Goal: Transaction & Acquisition: Download file/media

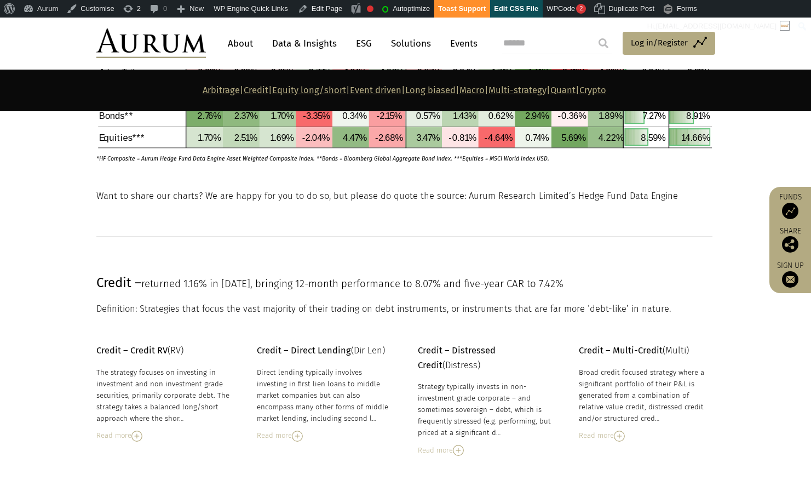
scroll to position [543, 0]
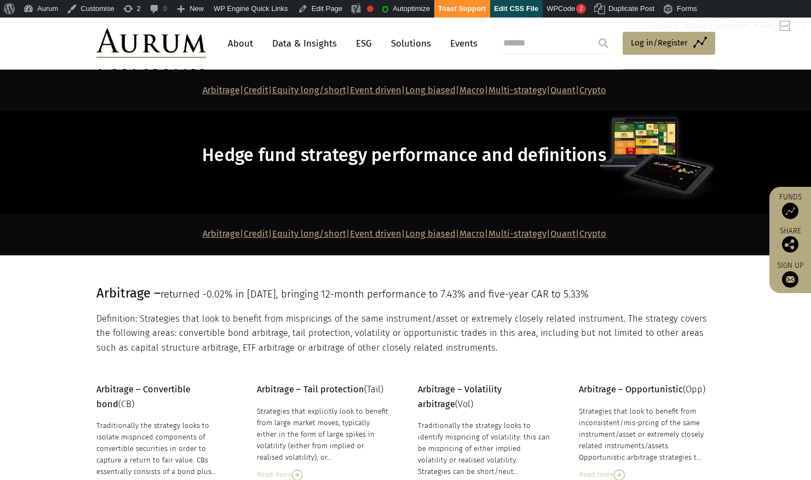
scroll to position [569, 0]
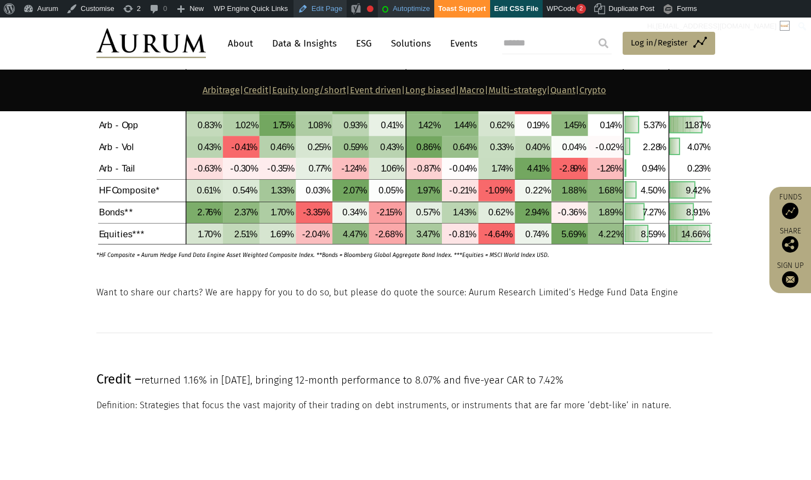
click at [322, 9] on link "Edit Page" at bounding box center [320, 9] width 53 height 18
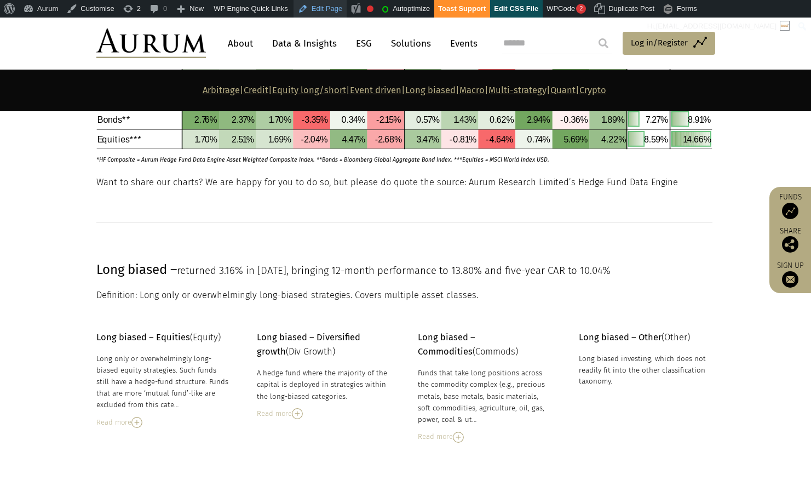
scroll to position [2951, 0]
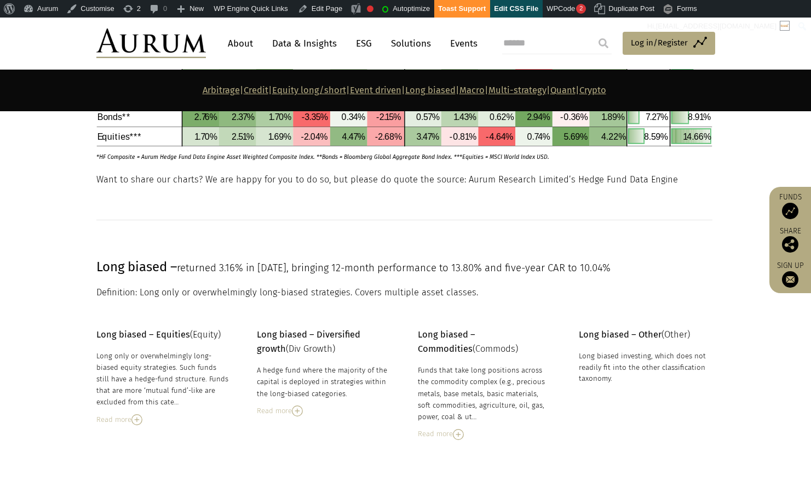
click at [221, 176] on p "Want to share our charts? We are happy for you to do so, but please do quote th…" at bounding box center [404, 180] width 616 height 14
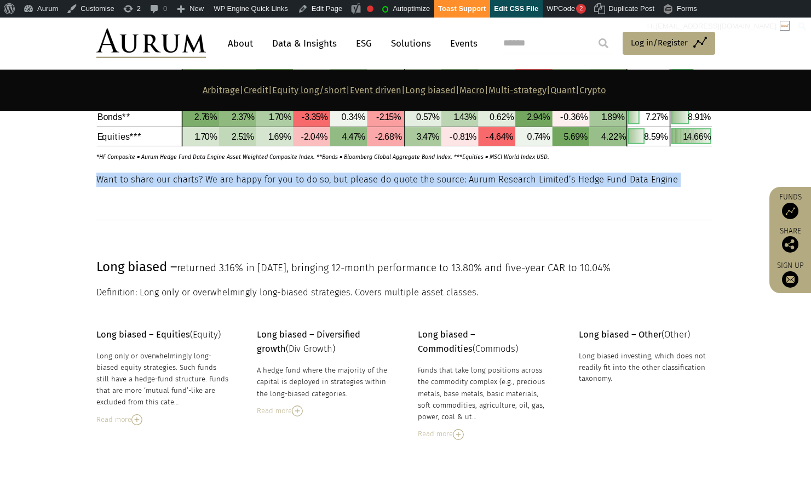
click at [221, 176] on p "Want to share our charts? We are happy for you to do so, but please do quote th…" at bounding box center [404, 180] width 616 height 14
copy main "Want to share our charts? We are happy for you to do so, but please do quote th…"
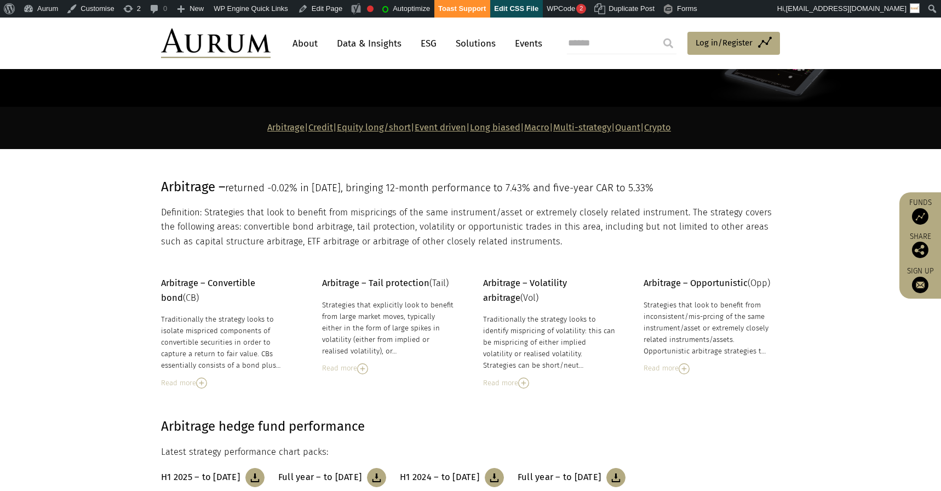
scroll to position [0, 0]
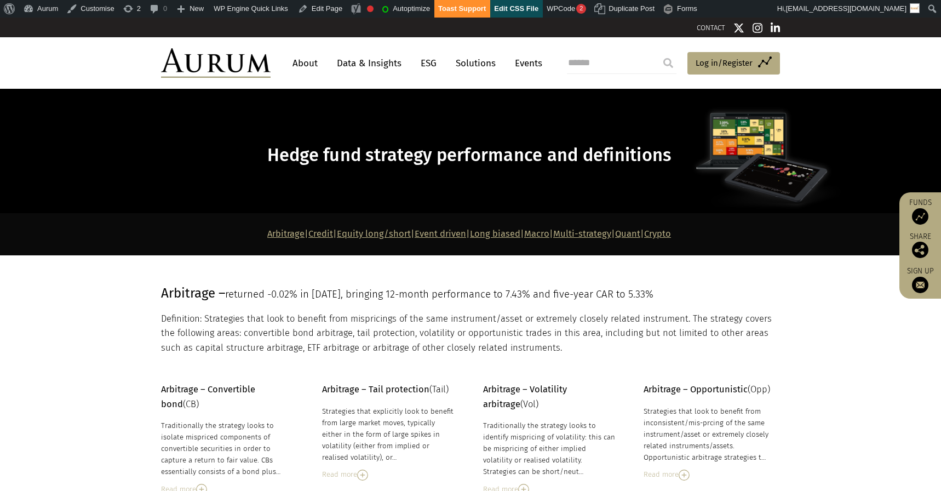
click at [611, 155] on span "Hedge fund strategy performance and definitions" at bounding box center [469, 155] width 404 height 21
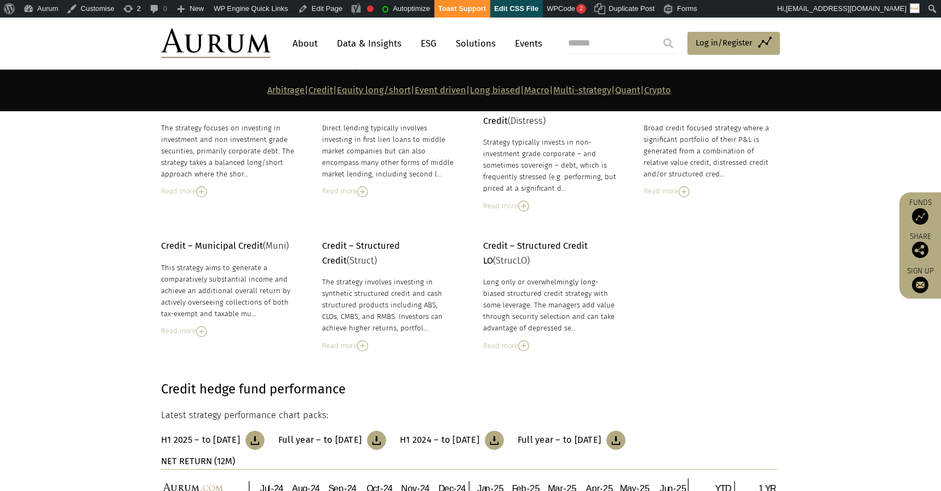
scroll to position [693, 0]
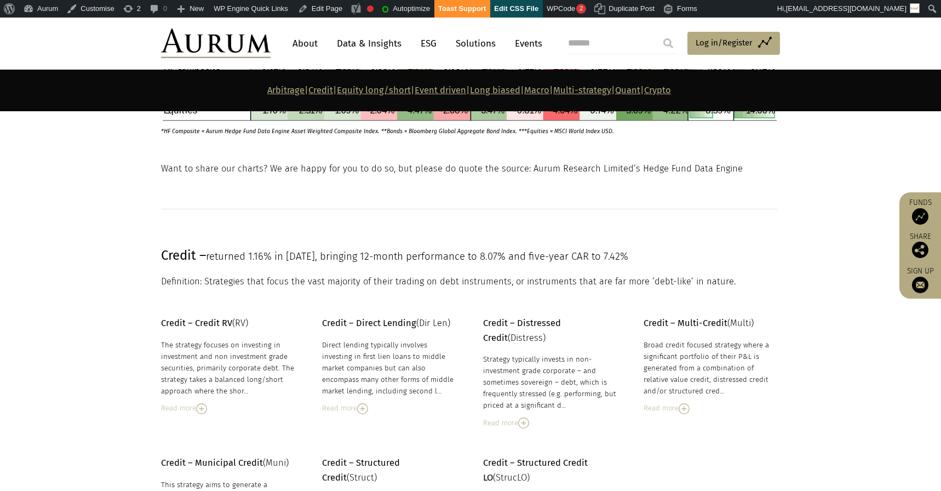
click at [179, 255] on span "Credit –" at bounding box center [183, 255] width 45 height 15
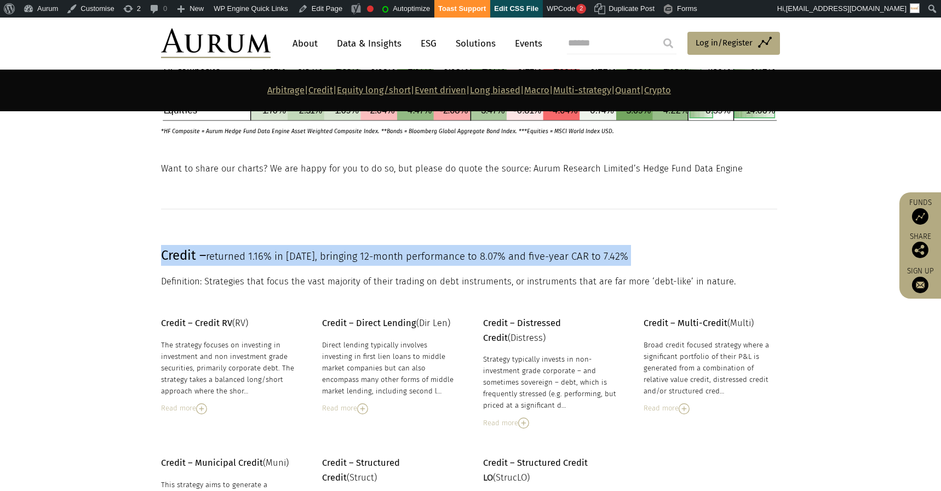
drag, startPoint x: 179, startPoint y: 255, endPoint x: 176, endPoint y: 248, distance: 8.1
click at [179, 255] on span "Credit –" at bounding box center [183, 255] width 45 height 15
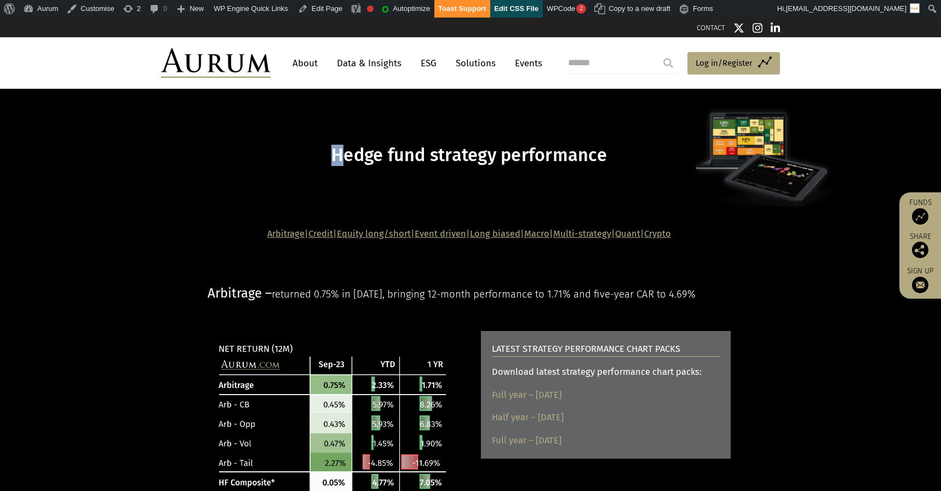
drag, startPoint x: 337, startPoint y: 151, endPoint x: 572, endPoint y: 142, distance: 235.2
click at [572, 142] on div "Hedge fund strategy performance" at bounding box center [469, 151] width 523 height 70
click at [597, 154] on span "Hedge fund strategy performance" at bounding box center [469, 155] width 276 height 21
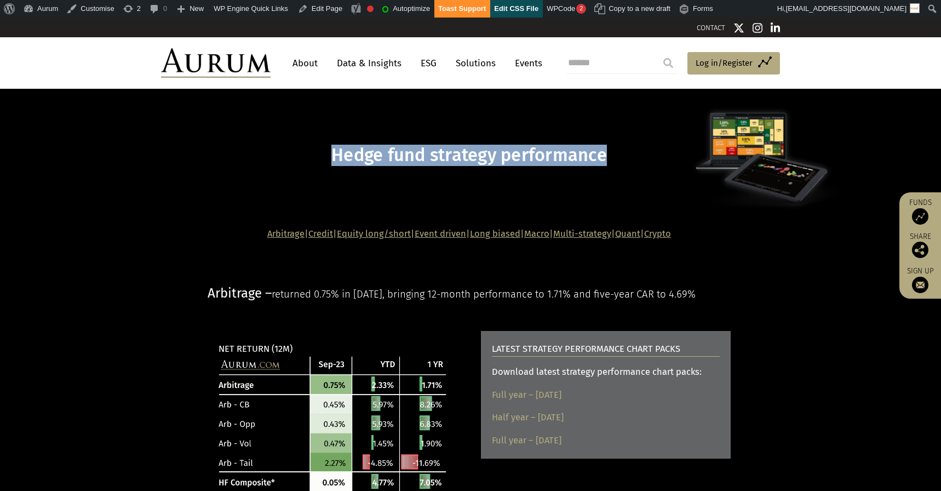
drag, startPoint x: 606, startPoint y: 156, endPoint x: 241, endPoint y: 148, distance: 365.4
click at [239, 148] on h1 "Hedge fund strategy performance" at bounding box center [469, 155] width 523 height 21
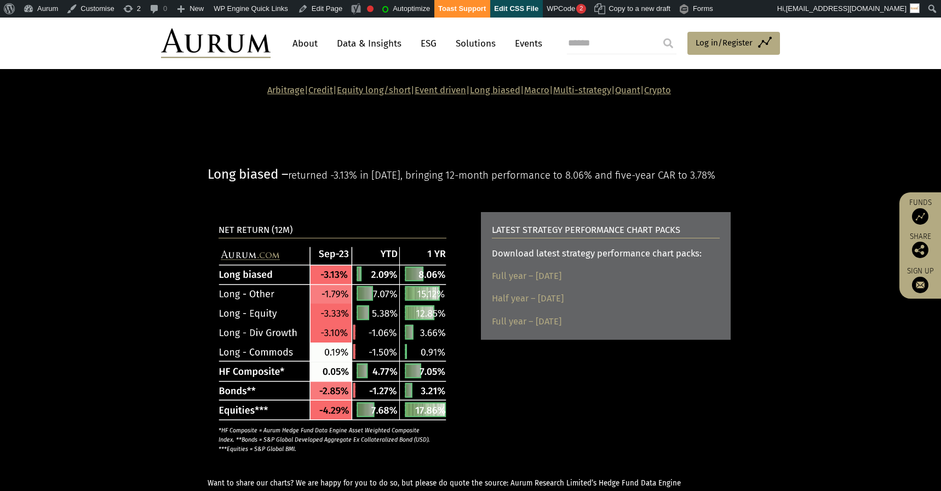
scroll to position [1637, 0]
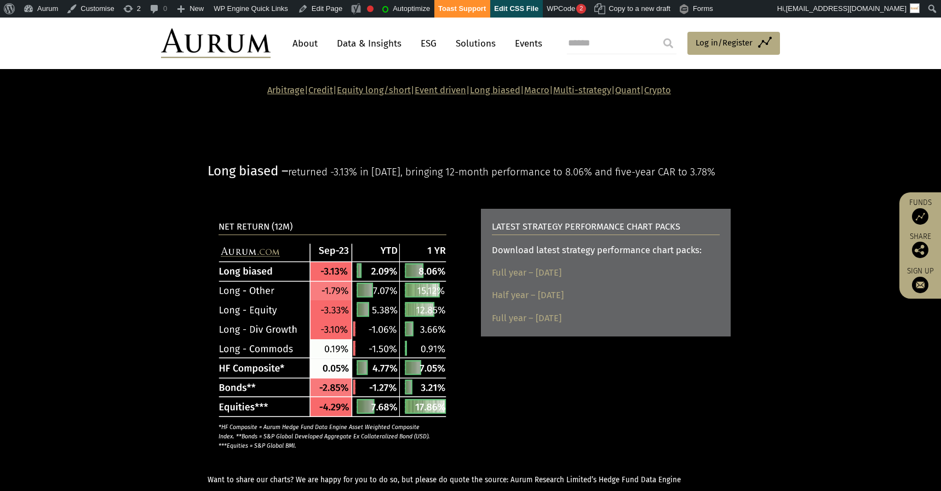
drag, startPoint x: 265, startPoint y: 311, endPoint x: 188, endPoint y: 297, distance: 78.4
click at [188, 297] on section "NET RETURN (12M) *HF Composite = Aurum Hedge Fund Data Engine Asset Weighted Co…" at bounding box center [470, 348] width 941 height 278
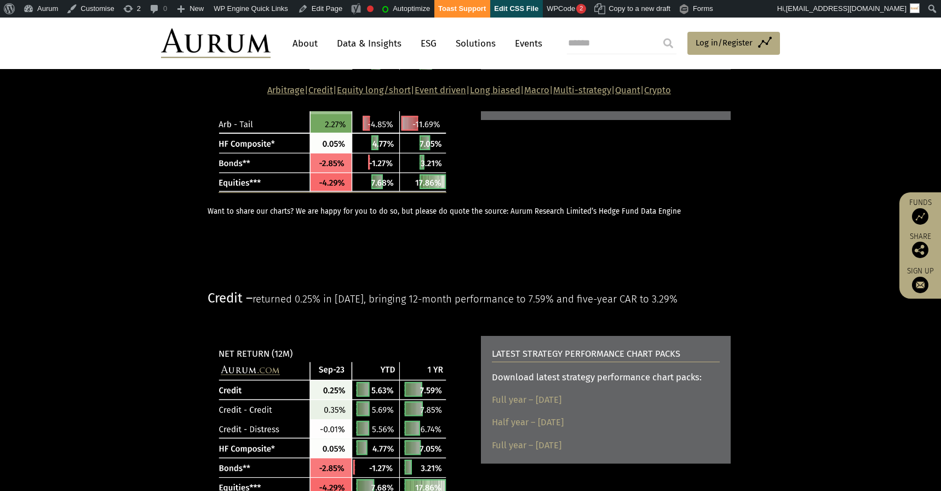
scroll to position [0, 0]
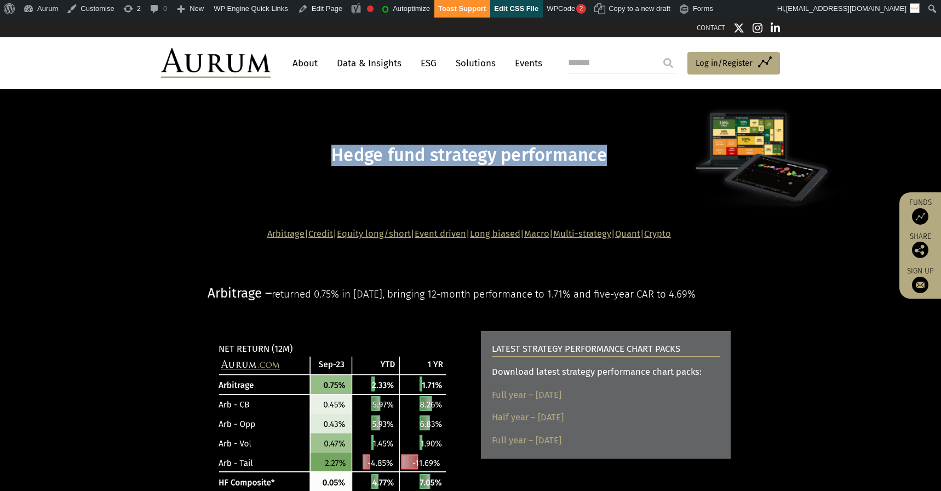
click at [480, 151] on span "Hedge fund strategy performance" at bounding box center [469, 155] width 276 height 21
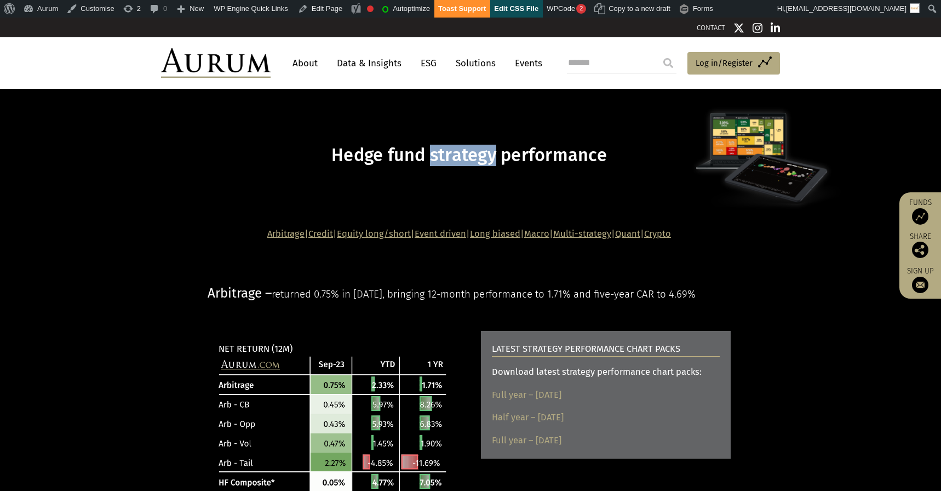
click at [480, 151] on span "Hedge fund strategy performance" at bounding box center [469, 155] width 276 height 21
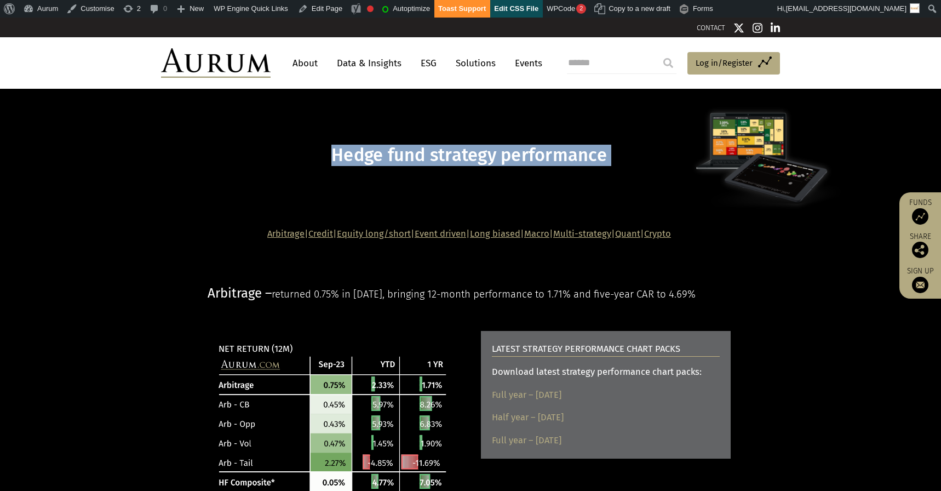
click at [480, 151] on span "Hedge fund strategy performance" at bounding box center [469, 155] width 276 height 21
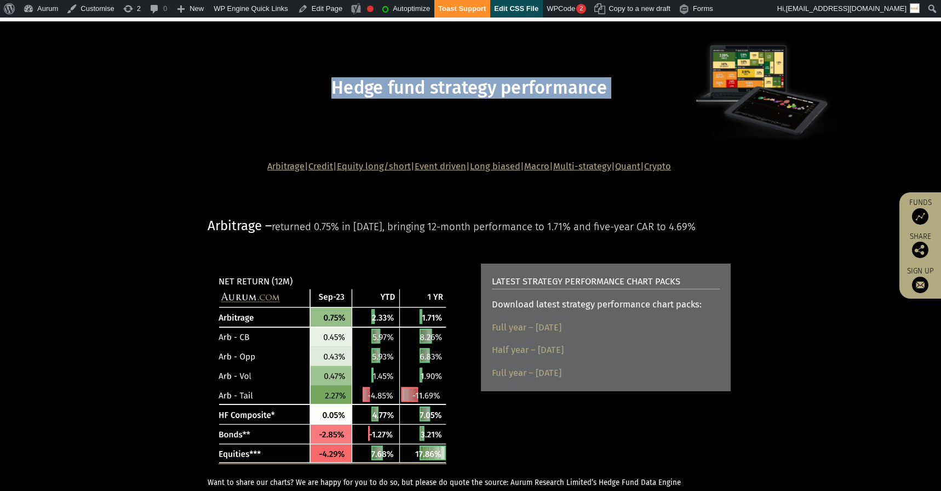
scroll to position [227, 0]
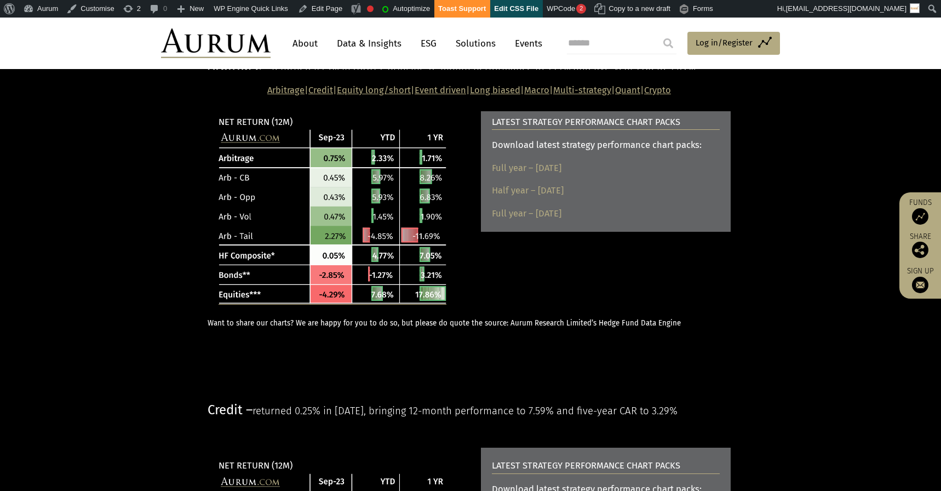
click at [319, 328] on span "Want to share our charts? We are happy for you to do so, but please do quote th…" at bounding box center [444, 323] width 473 height 9
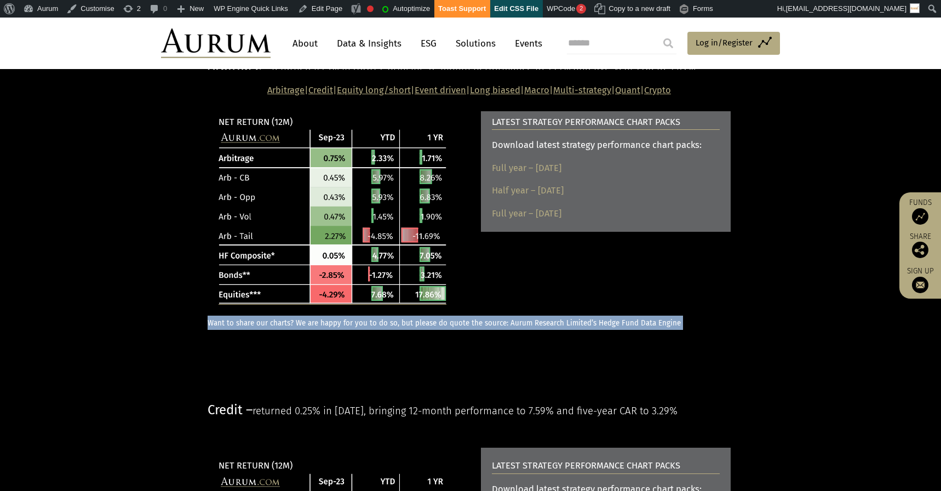
click at [319, 328] on span "Want to share our charts? We are happy for you to do so, but please do quote th…" at bounding box center [444, 323] width 473 height 9
copy main "Want to share our charts? We are happy for you to do so, but please do quote th…"
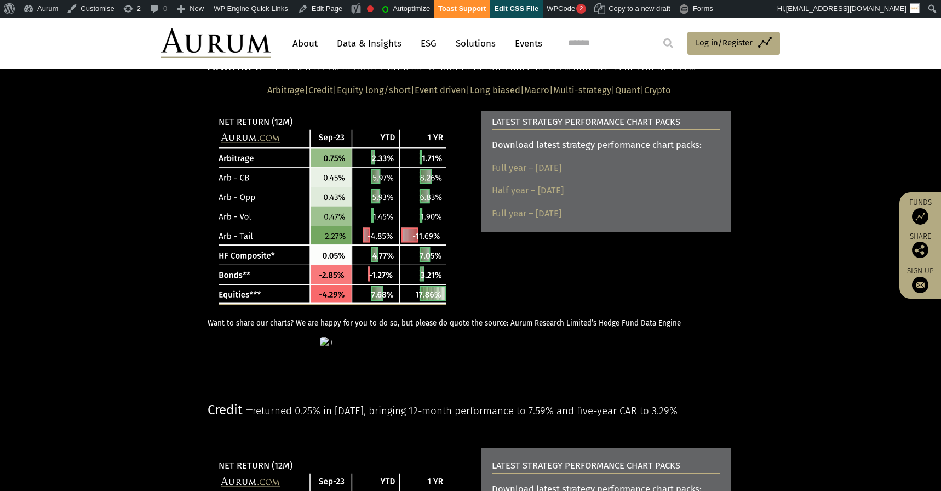
click at [643, 152] on div "Download latest strategy performance chart packs:" at bounding box center [606, 145] width 228 height 14
copy div "Download latest strategy performance chart packs:"
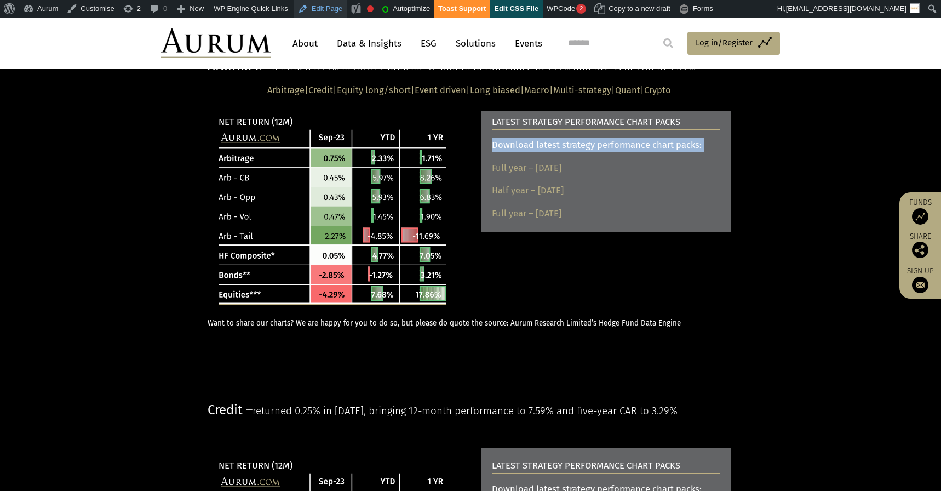
click at [330, 7] on link "Edit Page" at bounding box center [320, 9] width 53 height 18
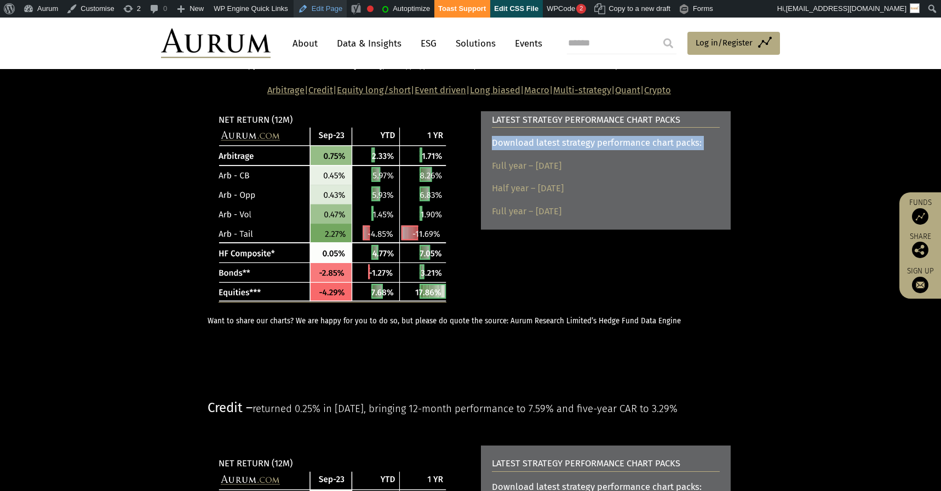
scroll to position [168, 0]
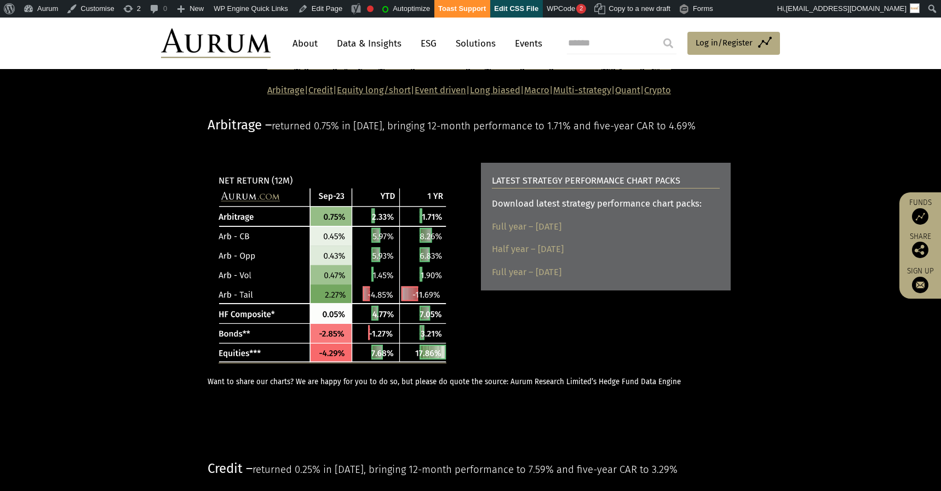
click at [525, 211] on div "Download latest strategy performance chart packs:" at bounding box center [606, 204] width 228 height 14
click at [524, 211] on div "Download latest strategy performance chart packs:" at bounding box center [606, 204] width 228 height 14
click at [521, 234] on link "Full year – [DATE]" at bounding box center [527, 227] width 70 height 14
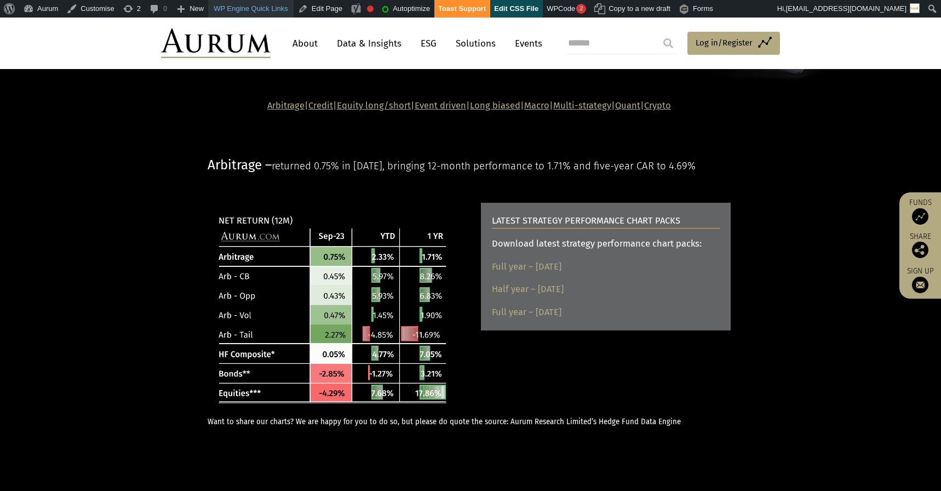
scroll to position [127, 0]
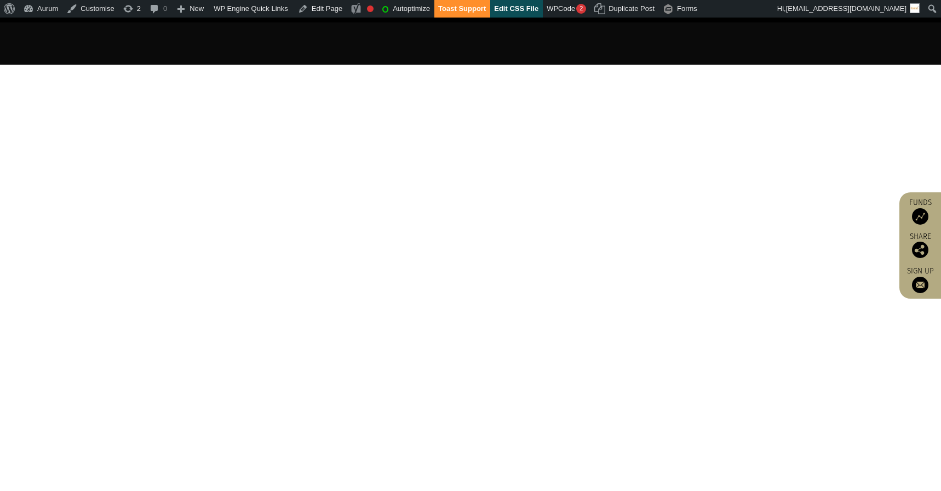
scroll to position [354, 0]
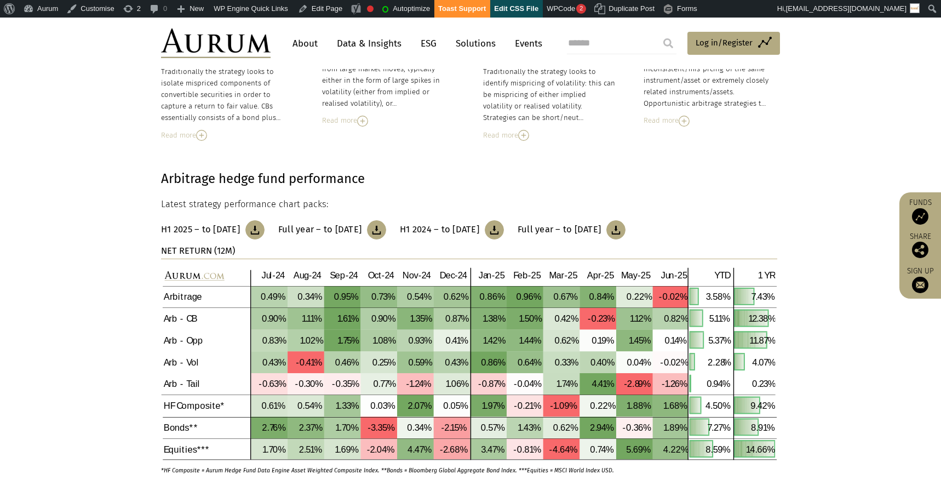
click at [233, 228] on h3 "H1 2025 – to June 2025" at bounding box center [200, 229] width 79 height 11
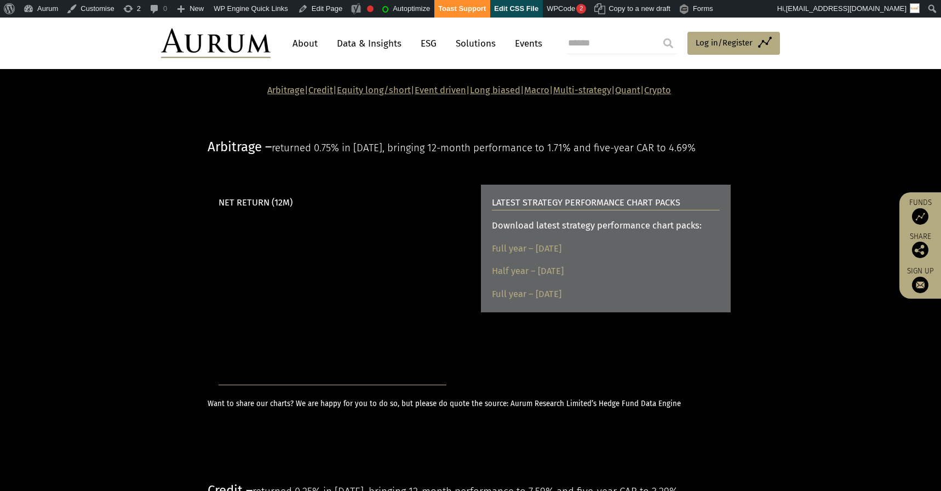
scroll to position [145, 0]
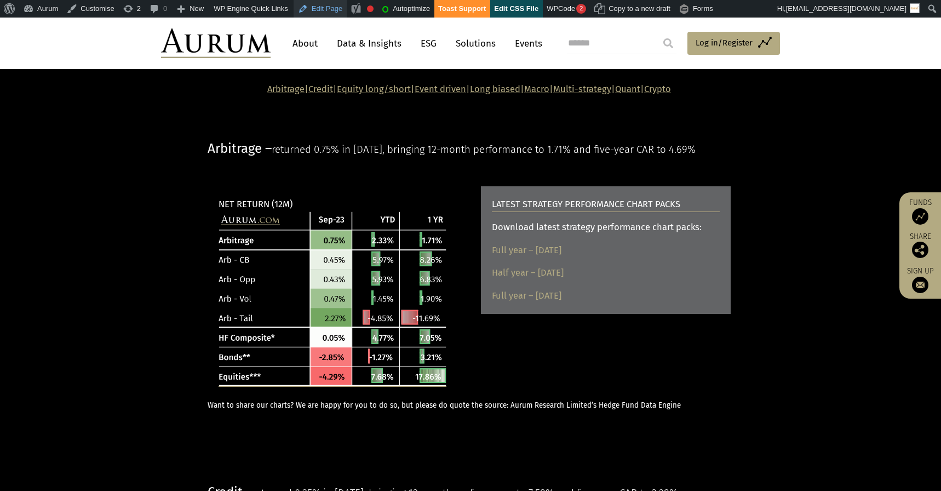
click at [329, 5] on link "Edit Page" at bounding box center [320, 9] width 53 height 18
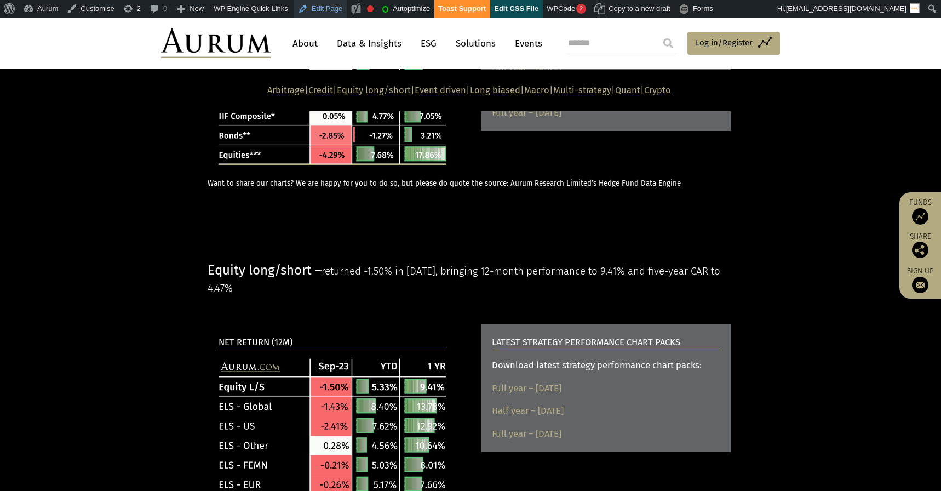
scroll to position [809, 0]
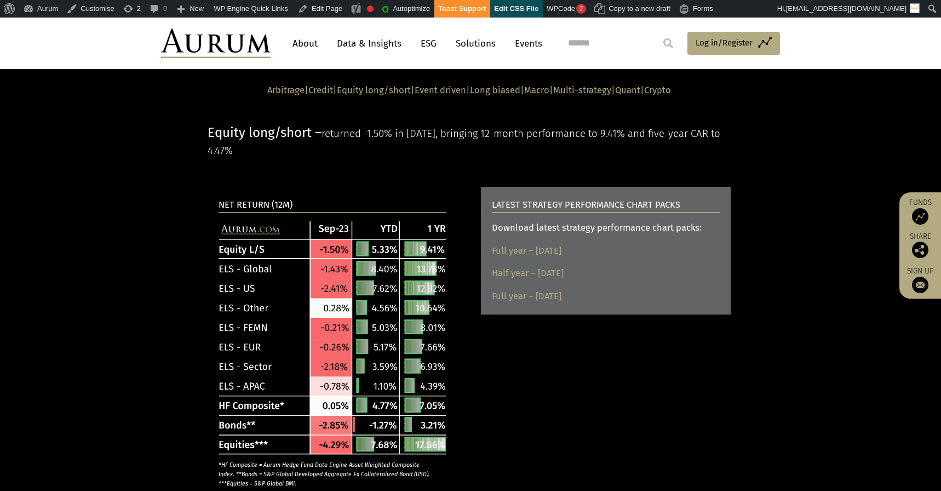
click at [283, 159] on p "Equity long/short – returned -1.50% in [DATE], bringing 12-month performance to…" at bounding box center [469, 140] width 523 height 37
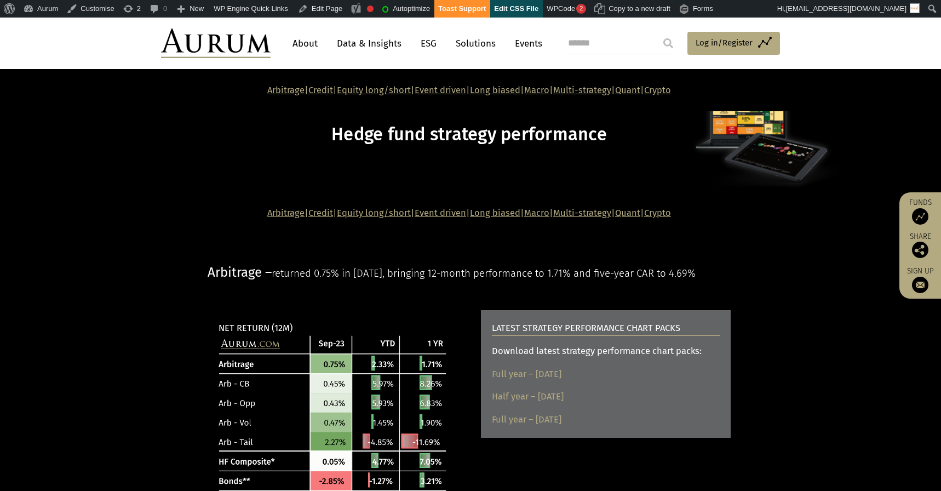
scroll to position [0, 0]
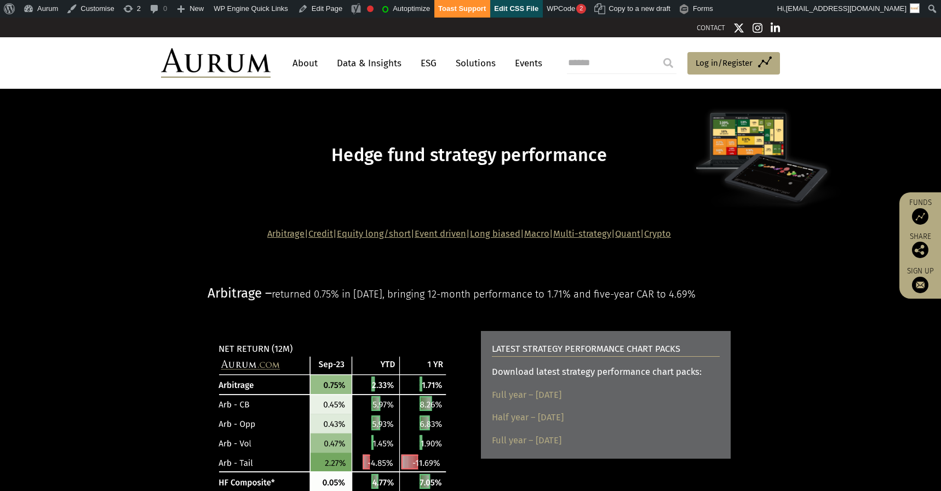
click at [277, 291] on span "returned 0.75% in [DATE], bringing 12-month performance to 1.71% and five-year …" at bounding box center [484, 294] width 424 height 12
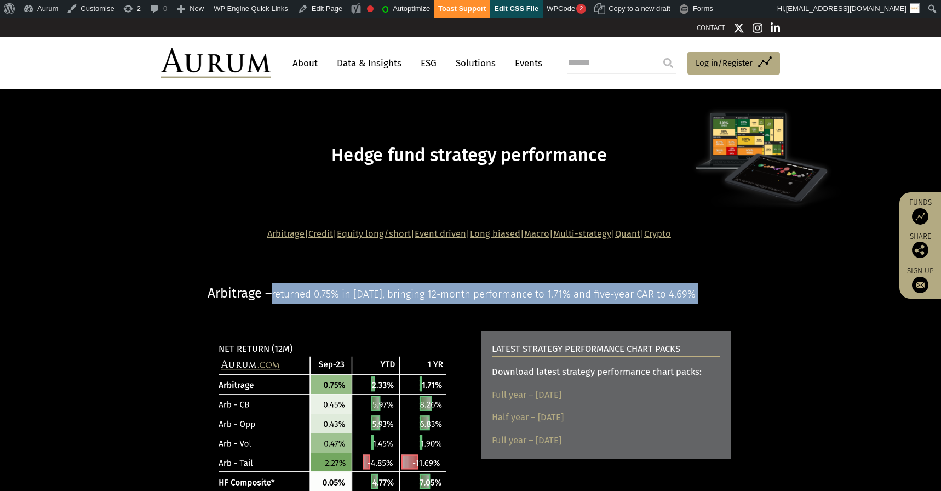
drag, startPoint x: 277, startPoint y: 291, endPoint x: 290, endPoint y: 306, distance: 19.8
click at [290, 303] on p "Arbitrage – returned 0.75% in [DATE], bringing 12-month performance to 1.71% an…" at bounding box center [469, 293] width 523 height 21
copy main "returned 0.75% in [DATE], bringing 12-month performance to 1.71% and five-year …"
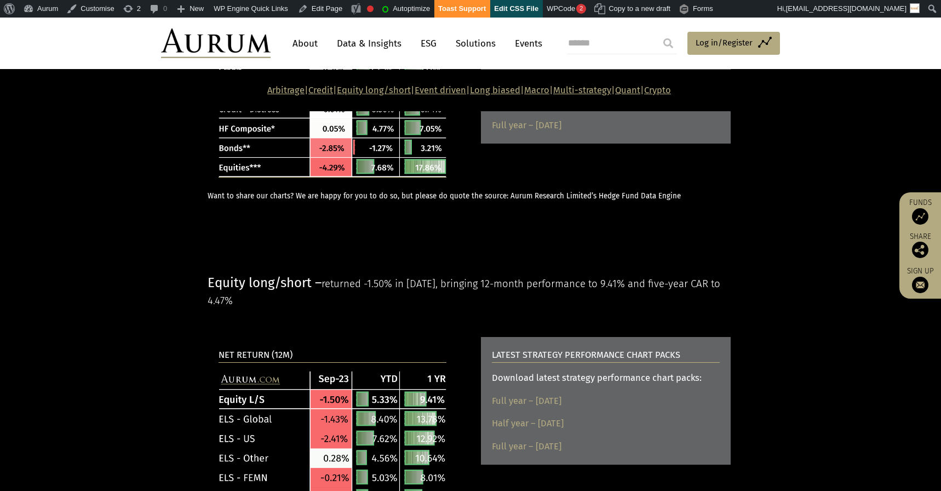
scroll to position [670, 0]
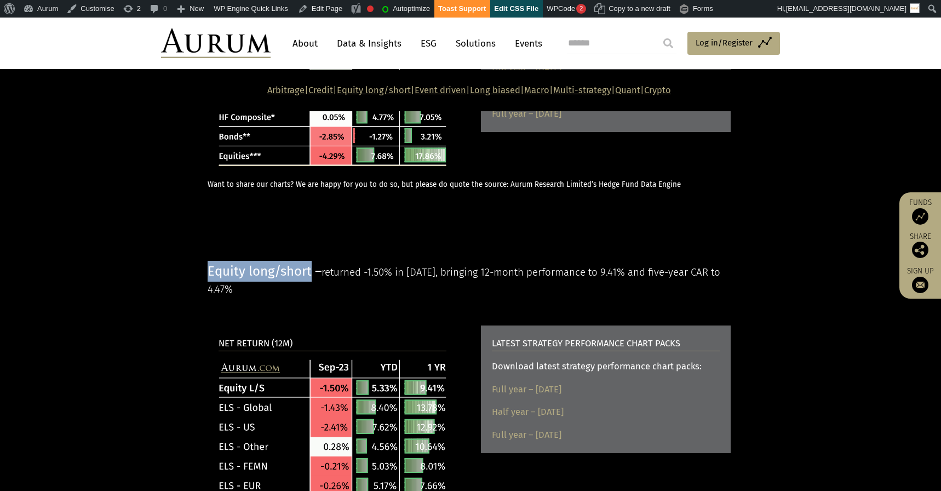
drag, startPoint x: 210, startPoint y: 284, endPoint x: 311, endPoint y: 284, distance: 101.3
click at [311, 279] on span "Equity long/short –" at bounding box center [265, 270] width 114 height 15
copy span "Equity long/short"
click at [331, 288] on span "returned -1.50% in [DATE], bringing 12-month performance to 9.41% and five-year…" at bounding box center [464, 280] width 513 height 29
drag, startPoint x: 327, startPoint y: 286, endPoint x: 423, endPoint y: 304, distance: 98.1
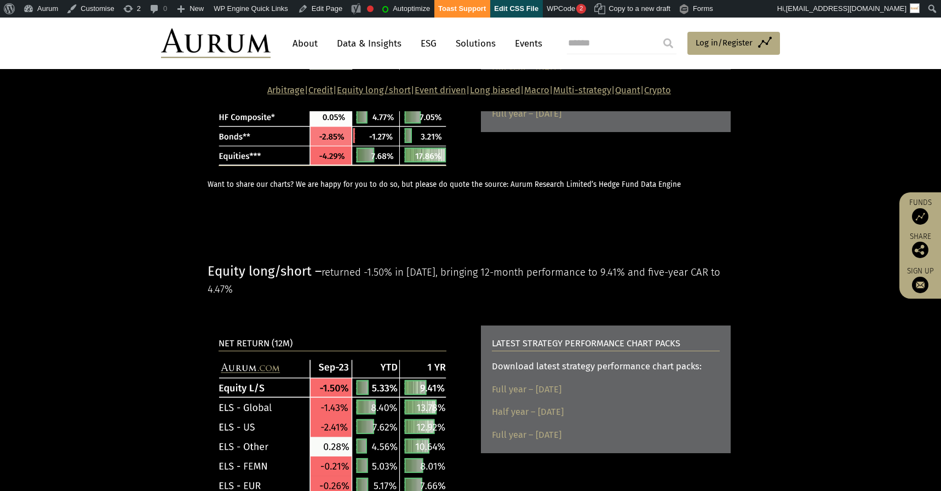
click at [423, 298] on p "Equity long/short – returned -1.50% in [DATE], bringing 12-month performance to…" at bounding box center [469, 279] width 523 height 37
copy span "returned -1.50% in [DATE], bringing 12-month performance to 9.41% and five-year…"
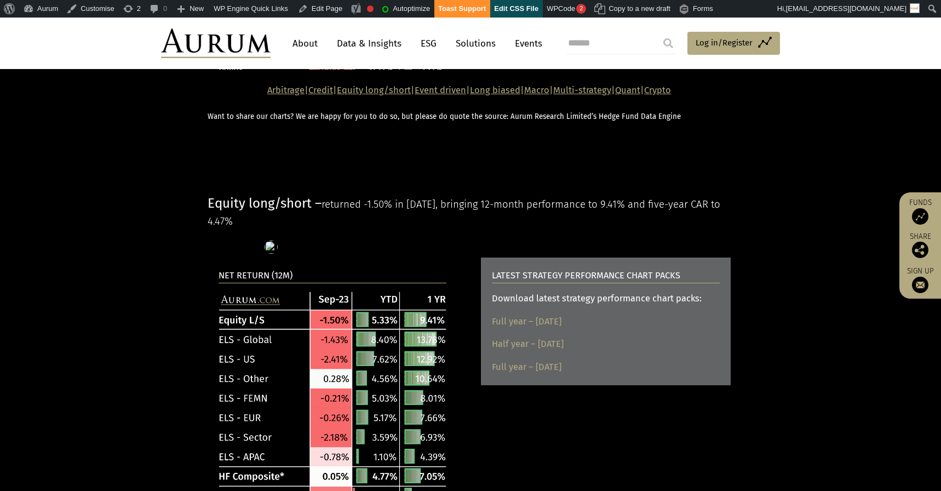
scroll to position [746, 0]
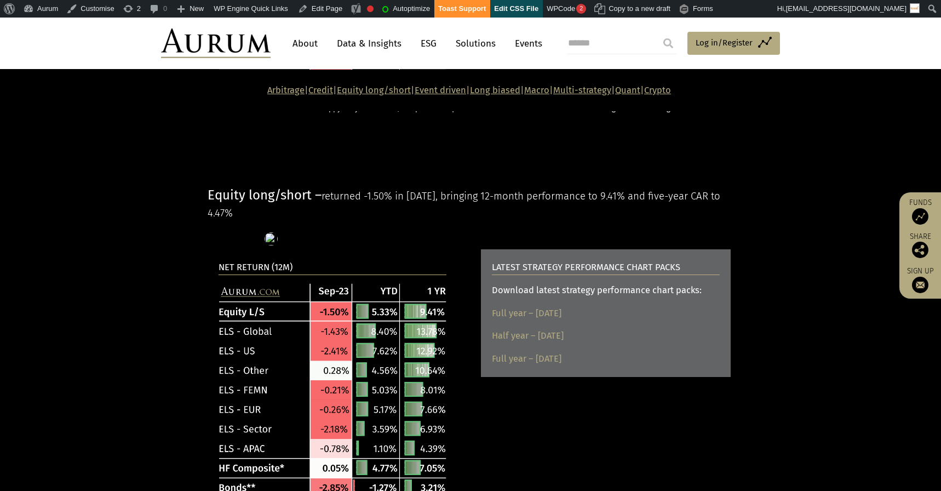
click at [552, 272] on b "LATEST STRATEGY PERFORMANCE CHART PACKS" at bounding box center [586, 267] width 188 height 10
copy div "LATEST STRATEGY PERFORMANCE CHART PACKS"
click at [542, 297] on div "Download latest strategy performance chart packs:" at bounding box center [606, 290] width 228 height 14
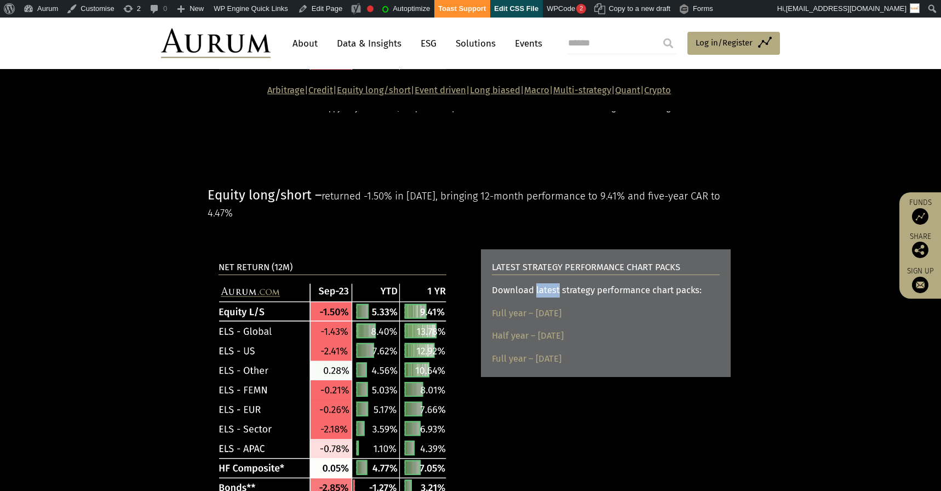
click at [542, 297] on div "Download latest strategy performance chart packs:" at bounding box center [606, 290] width 228 height 14
copy div "Download latest strategy performance chart packs:"
drag, startPoint x: 618, startPoint y: 372, endPoint x: 485, endPoint y: 325, distance: 140.7
click at [488, 325] on div "LATEST STRATEGY PERFORMANCE CHART PACKS Download latest strategy performance ch…" at bounding box center [606, 313] width 250 height 128
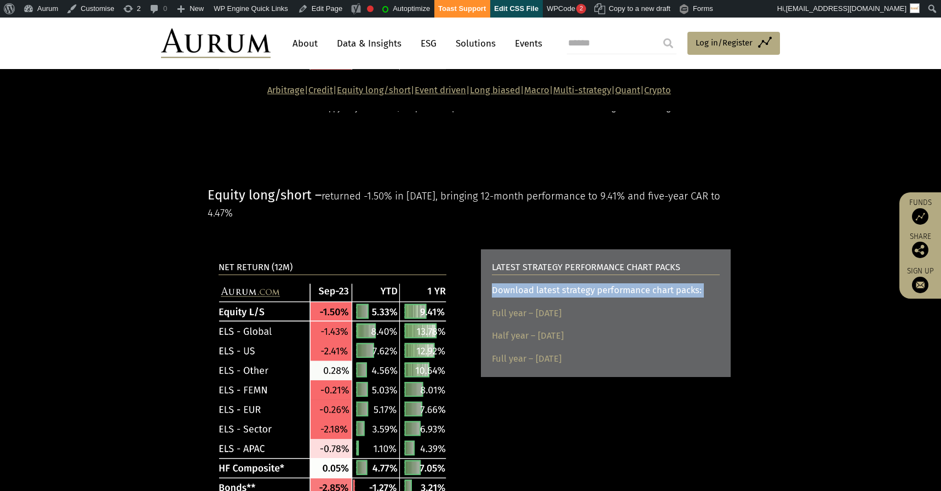
copy div "Full year – [DATE] Half year – [DATE] Full year – [DATE]"
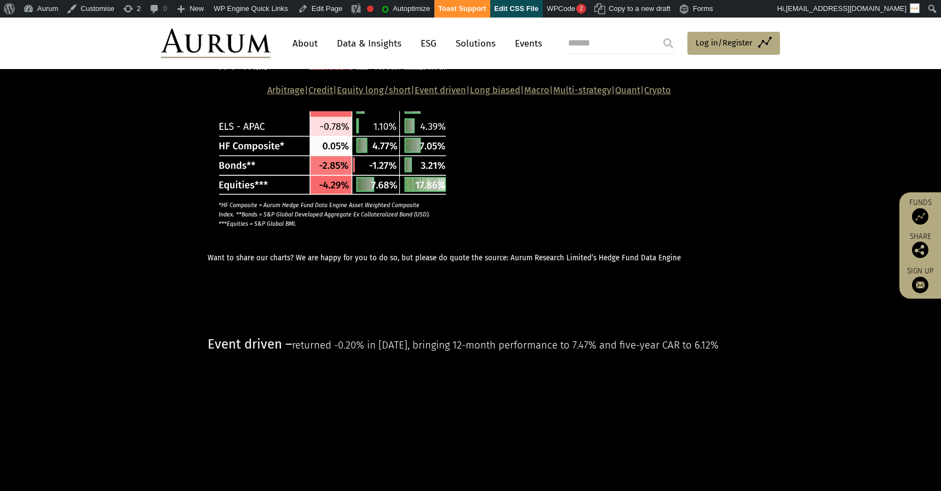
scroll to position [1166, 0]
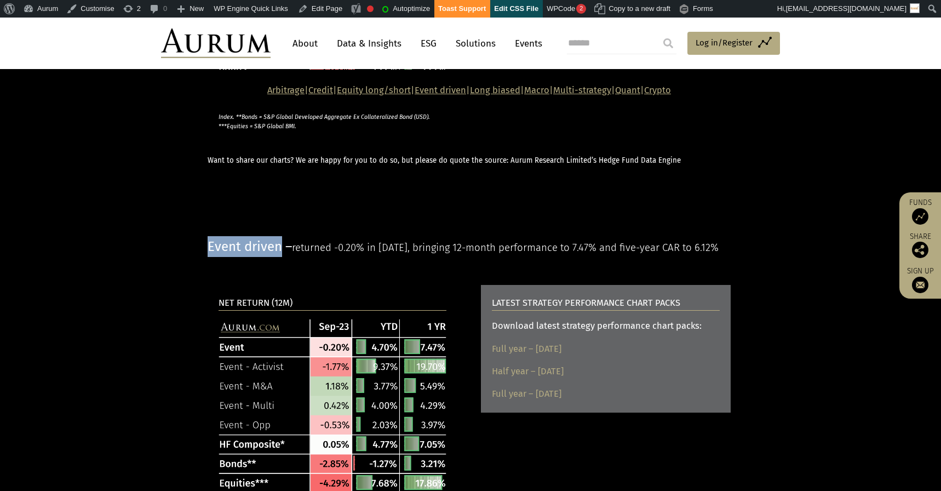
drag, startPoint x: 207, startPoint y: 262, endPoint x: 281, endPoint y: 266, distance: 74.0
click at [281, 257] on div "Event driven – returned -0.20% in [DATE], bringing 12-month performance to 7.47…" at bounding box center [471, 246] width 548 height 21
copy span "Event driven"
drag, startPoint x: 296, startPoint y: 262, endPoint x: 324, endPoint y: 280, distance: 32.8
click at [324, 257] on p "Event driven – returned -0.20% in [DATE], bringing 12-month performance to 7.47…" at bounding box center [469, 246] width 523 height 21
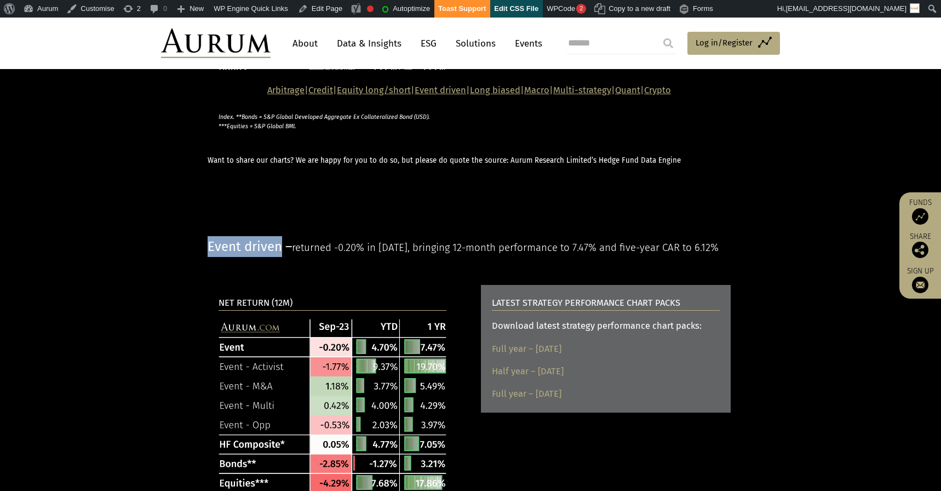
copy span "returned -0.20% in [DATE], bringing 12-month performance to 7.47% and five-year…"
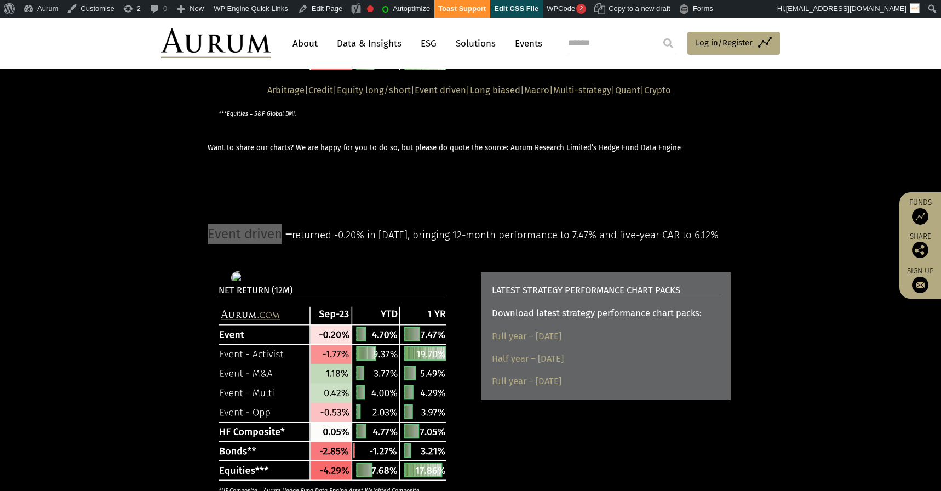
scroll to position [1184, 0]
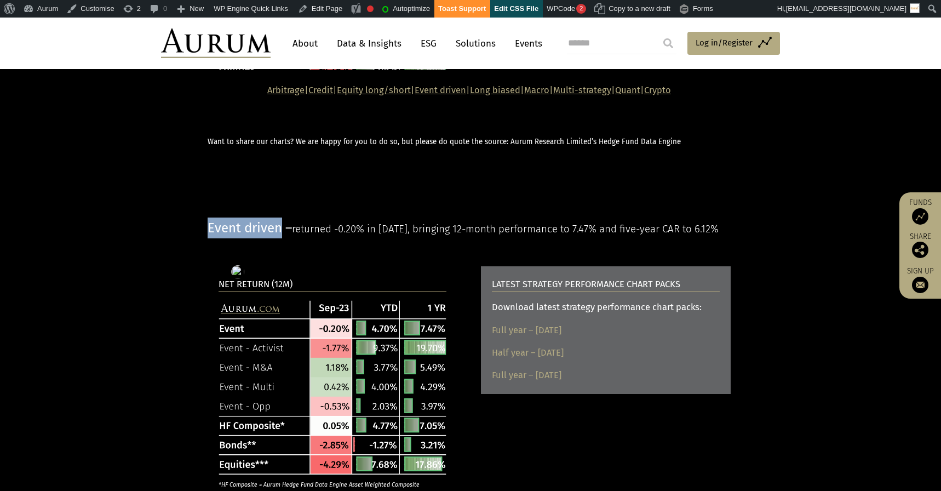
click at [255, 289] on b "NET RETURN (12M)" at bounding box center [256, 284] width 74 height 10
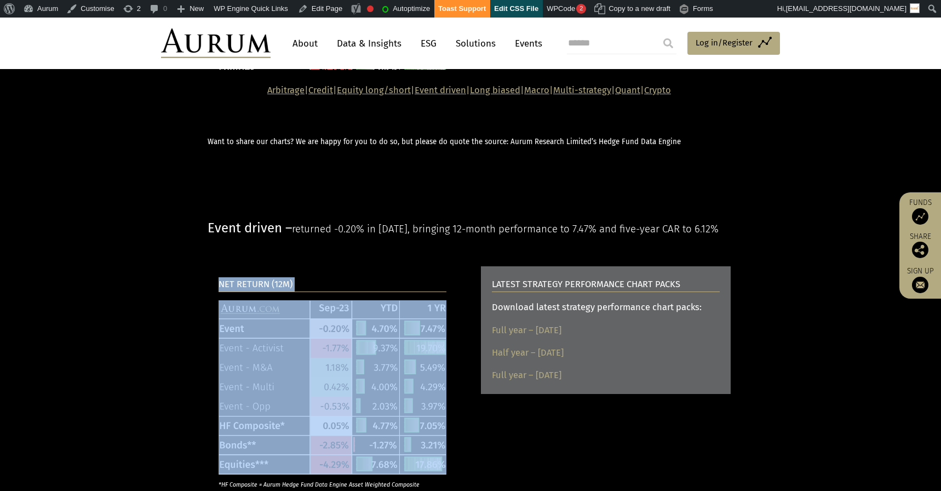
click at [255, 289] on b "NET RETURN (12M)" at bounding box center [256, 284] width 74 height 10
copy div "NET RETURN (12M)"
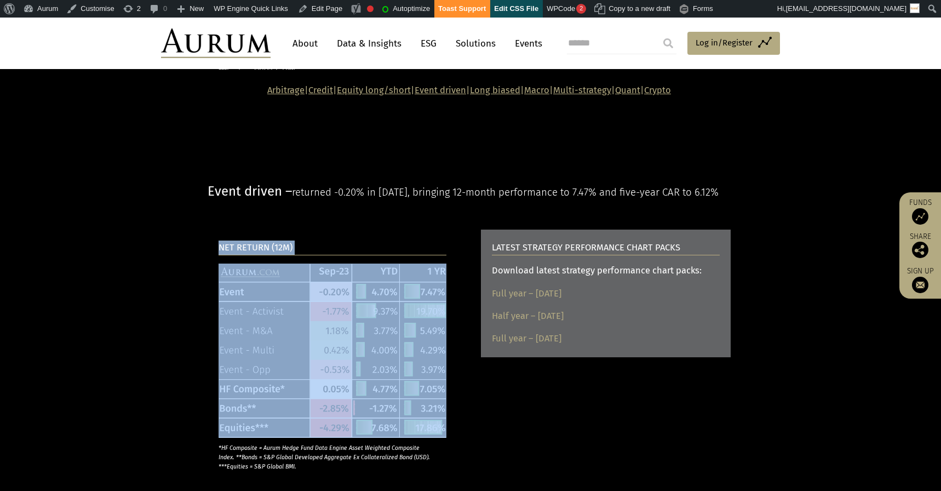
scroll to position [1249, 0]
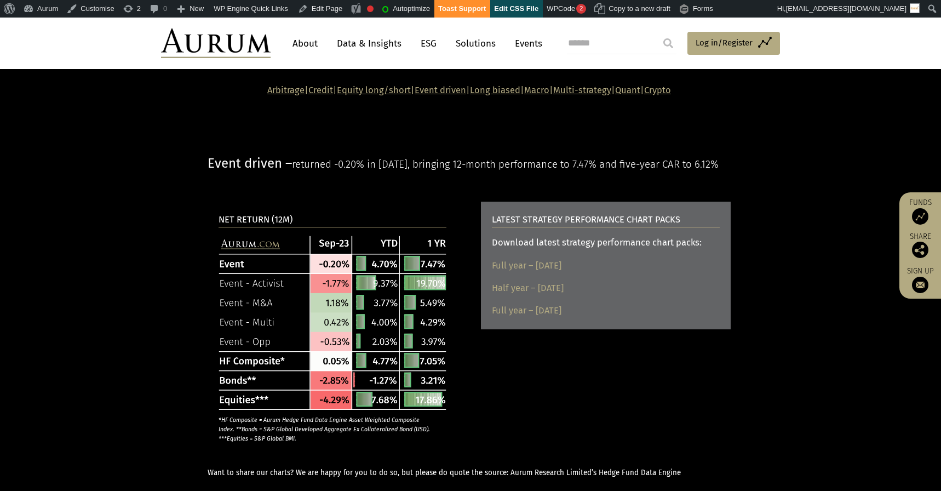
click at [628, 225] on b "LATEST STRATEGY PERFORMANCE CHART PACKS" at bounding box center [586, 219] width 188 height 10
copy div "LATEST STRATEGY PERFORMANCE CHART PACKS"
click at [642, 250] on div "Download latest strategy performance chart packs:" at bounding box center [606, 243] width 228 height 14
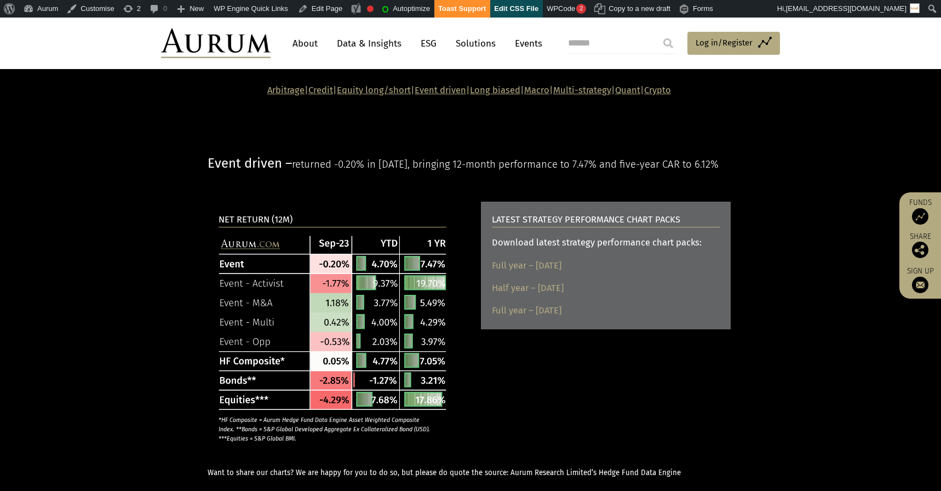
click at [641, 250] on div "Download latest strategy performance chart packs:" at bounding box center [606, 243] width 228 height 14
click at [624, 250] on div "Download latest strategy performance chart packs:" at bounding box center [606, 243] width 228 height 14
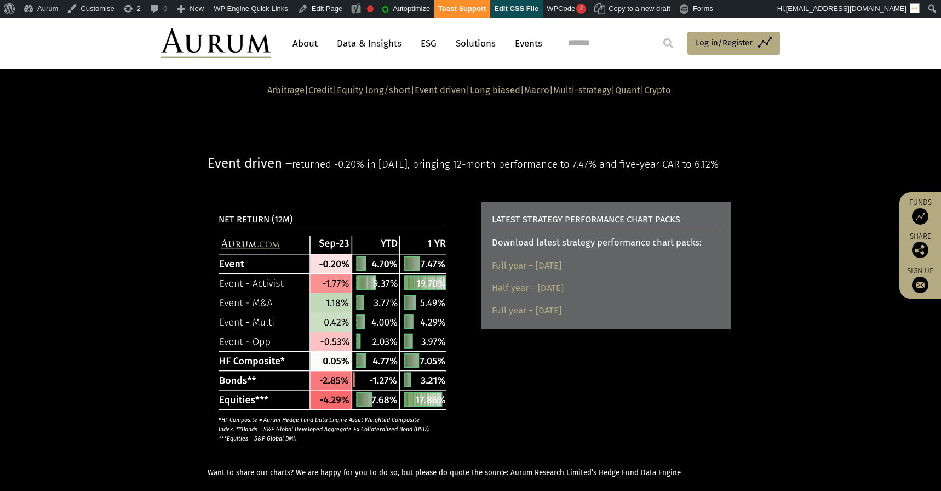
click at [606, 318] on div "Full year – [DATE]" at bounding box center [606, 310] width 228 height 14
drag, startPoint x: 611, startPoint y: 345, endPoint x: 494, endPoint y: 278, distance: 134.7
click at [494, 278] on div "LATEST STRATEGY PERFORMANCE CHART PACKS Download latest strategy performance ch…" at bounding box center [606, 266] width 250 height 128
click at [629, 273] on div "Full year – [DATE]" at bounding box center [606, 266] width 228 height 14
click at [615, 370] on div "NET RETURN (12M) *HF Composite = Aurum Hedge Fund Data Engine Asset Weighted Co…" at bounding box center [471, 341] width 548 height 278
